Goal: Navigation & Orientation: Understand site structure

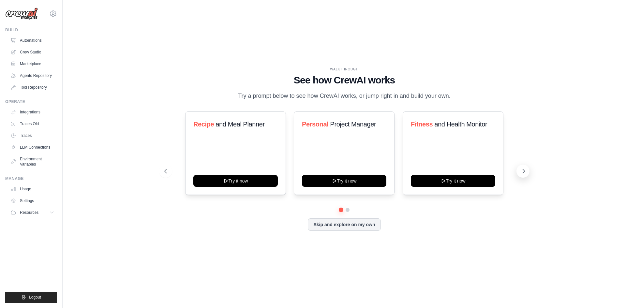
click at [524, 169] on icon at bounding box center [523, 171] width 7 height 7
click at [31, 74] on link "Agents Repository" at bounding box center [32, 75] width 49 height 10
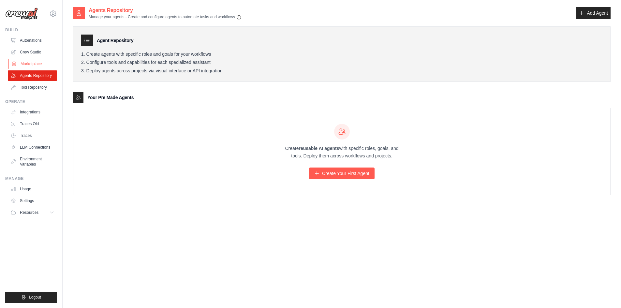
click at [34, 62] on link "Marketplace" at bounding box center [32, 64] width 49 height 10
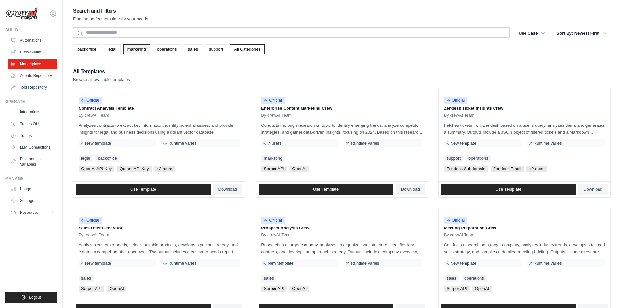
click at [135, 50] on link "marketing" at bounding box center [136, 49] width 27 height 10
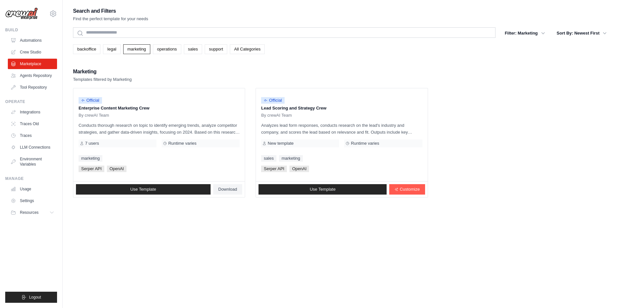
click at [172, 75] on div "Marketing Templates filtered by Marketing" at bounding box center [342, 75] width 538 height 16
click at [114, 190] on link "Use Template" at bounding box center [143, 189] width 135 height 10
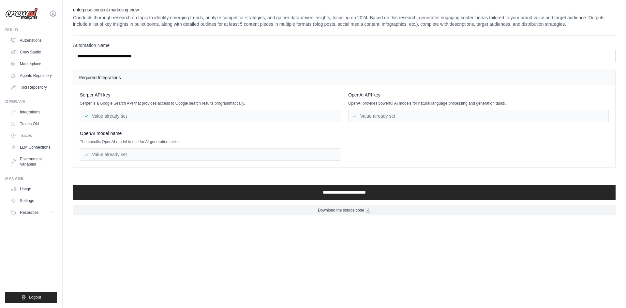
click at [116, 115] on div "Value already set" at bounding box center [210, 116] width 261 height 12
click at [102, 98] on div "Serper API key Serper is a Google Search API that provides access to Google sea…" at bounding box center [210, 107] width 261 height 31
drag, startPoint x: 86, startPoint y: 135, endPoint x: 127, endPoint y: 143, distance: 42.5
click at [127, 143] on div "OpenAI model name The specific OpenAI model to use for AI generation tasks. Val…" at bounding box center [210, 145] width 261 height 31
click at [127, 143] on p "The specific OpenAI model to use for AI generation tasks." at bounding box center [210, 141] width 261 height 5
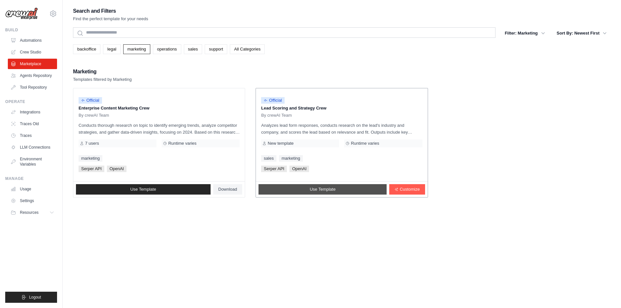
click at [321, 188] on span "Use Template" at bounding box center [323, 189] width 26 height 5
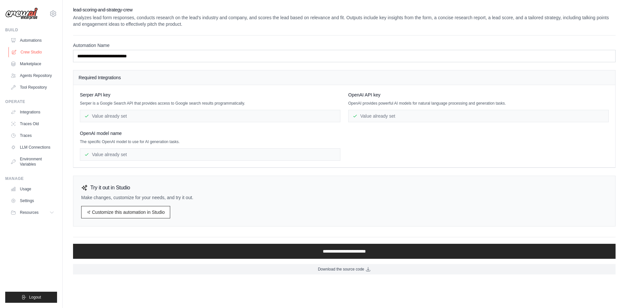
click at [28, 52] on link "Crew Studio" at bounding box center [32, 52] width 49 height 10
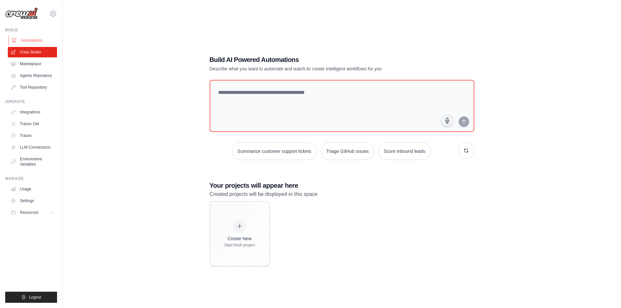
click at [27, 41] on link "Automations" at bounding box center [32, 40] width 49 height 10
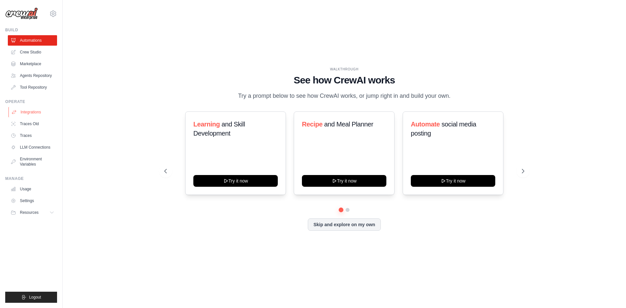
click at [28, 112] on link "Integrations" at bounding box center [32, 112] width 49 height 10
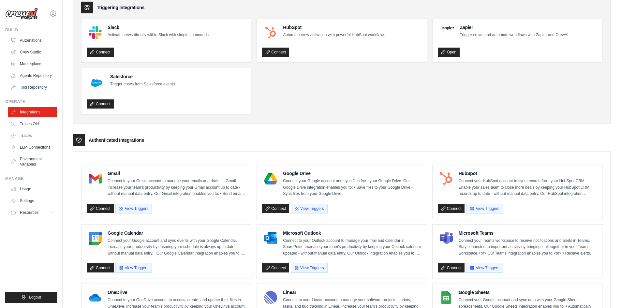
scroll to position [98, 0]
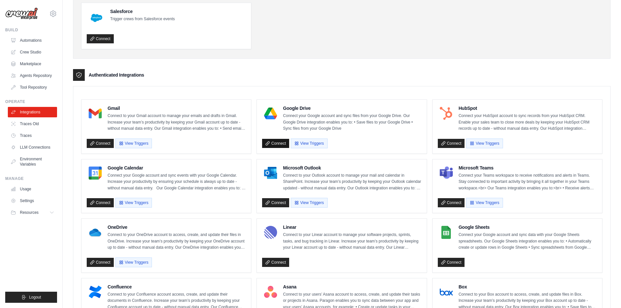
click at [281, 145] on link "Connect" at bounding box center [275, 143] width 27 height 9
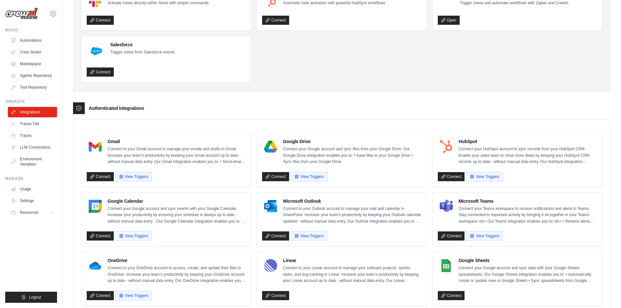
scroll to position [65, 0]
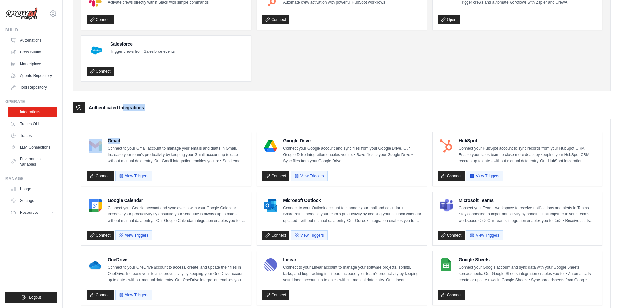
drag, startPoint x: 114, startPoint y: 107, endPoint x: 159, endPoint y: 111, distance: 44.8
click at [159, 111] on div "Authenticated Integrations" at bounding box center [342, 108] width 538 height 12
click at [35, 144] on link "LLM Connections" at bounding box center [32, 147] width 49 height 10
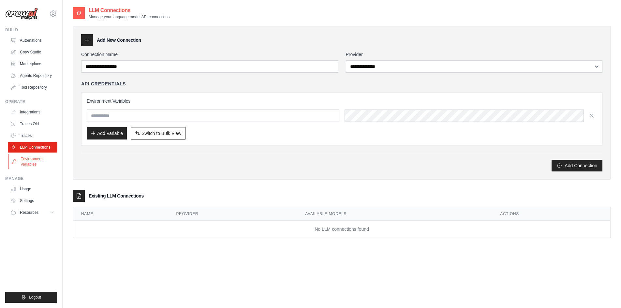
click at [22, 163] on link "Environment Variables" at bounding box center [32, 162] width 49 height 16
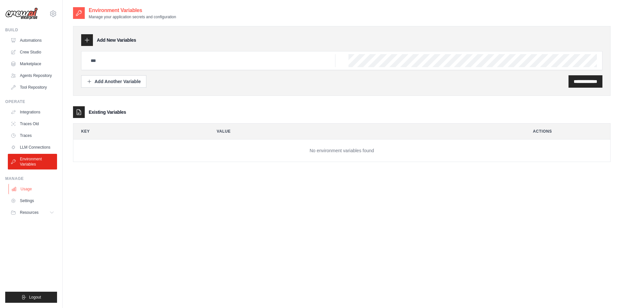
click at [24, 192] on link "Usage" at bounding box center [32, 189] width 49 height 10
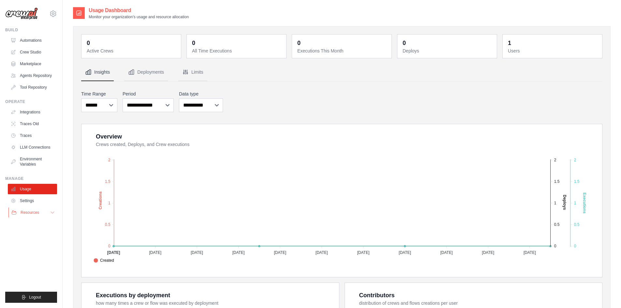
click at [39, 212] on button "Resources" at bounding box center [32, 212] width 49 height 10
click at [30, 12] on img at bounding box center [21, 13] width 33 height 12
click at [22, 17] on img at bounding box center [21, 13] width 33 height 12
click at [24, 42] on link "Automations" at bounding box center [32, 40] width 49 height 10
